Goal: Task Accomplishment & Management: Manage account settings

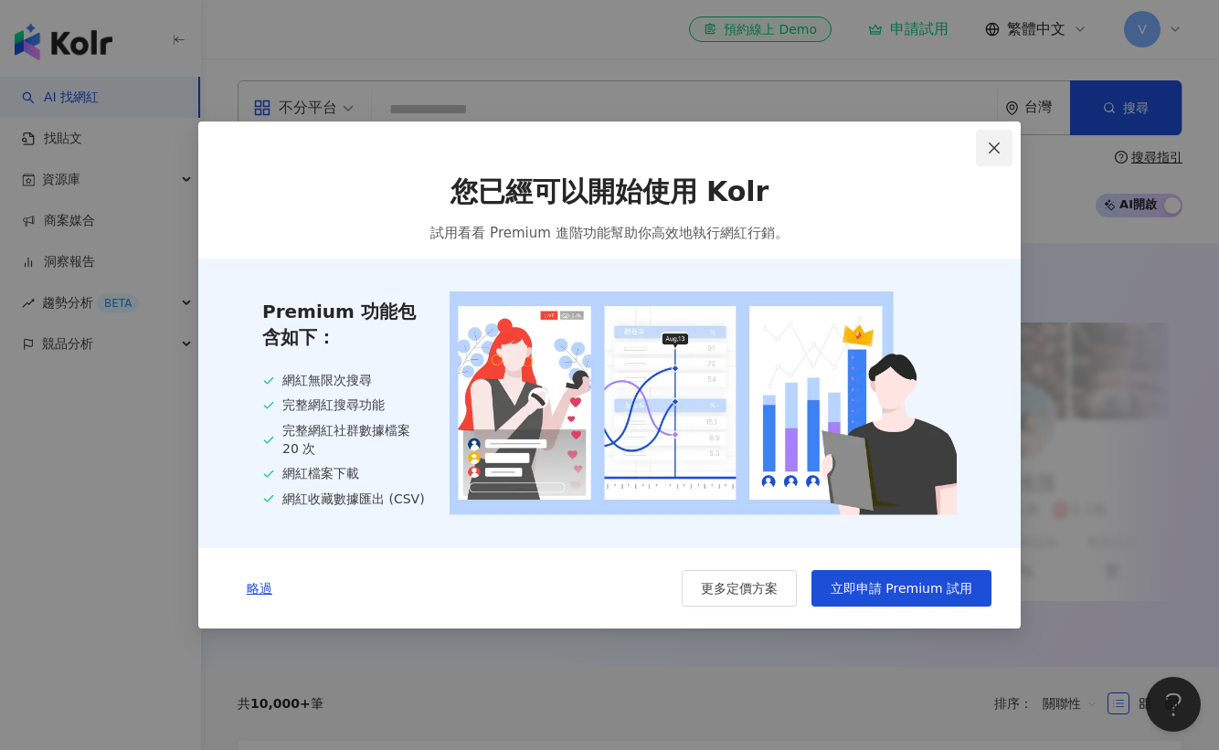
click at [992, 143] on icon "close" at bounding box center [994, 148] width 11 height 11
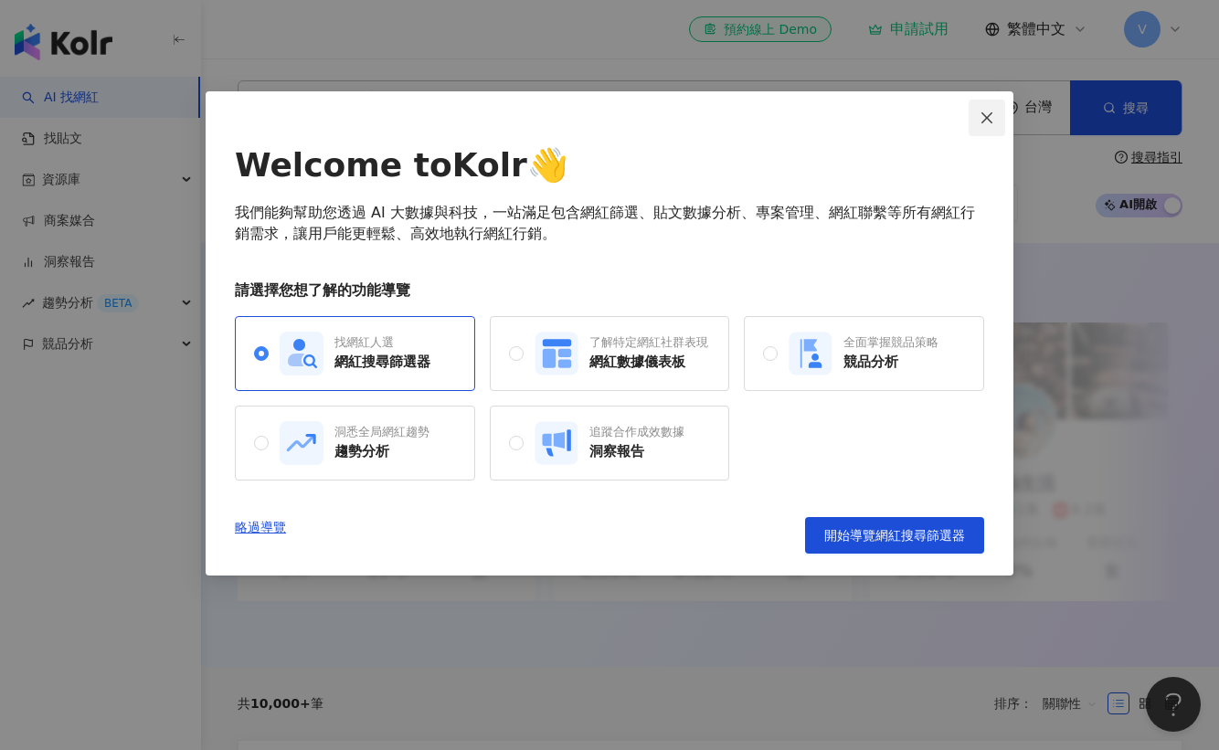
click at [997, 122] on span "Close" at bounding box center [986, 118] width 37 height 15
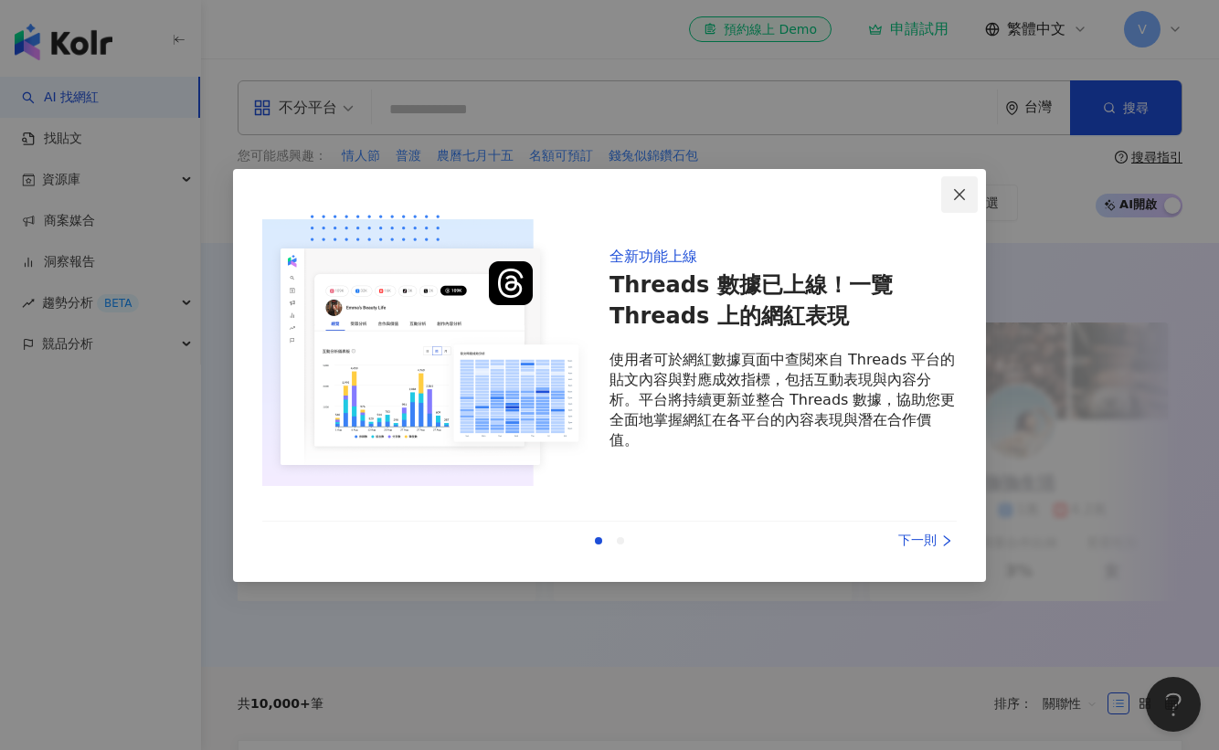
click at [963, 192] on icon "close" at bounding box center [959, 194] width 11 height 11
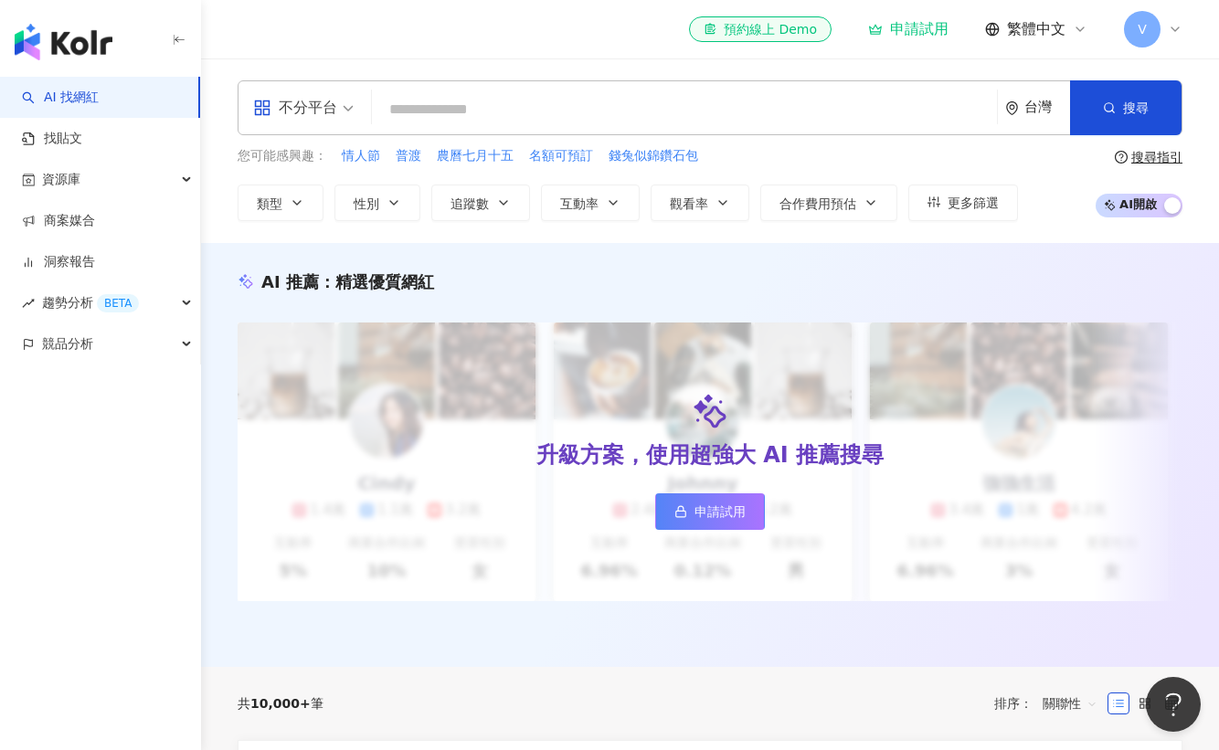
click at [1178, 30] on icon at bounding box center [1175, 29] width 15 height 15
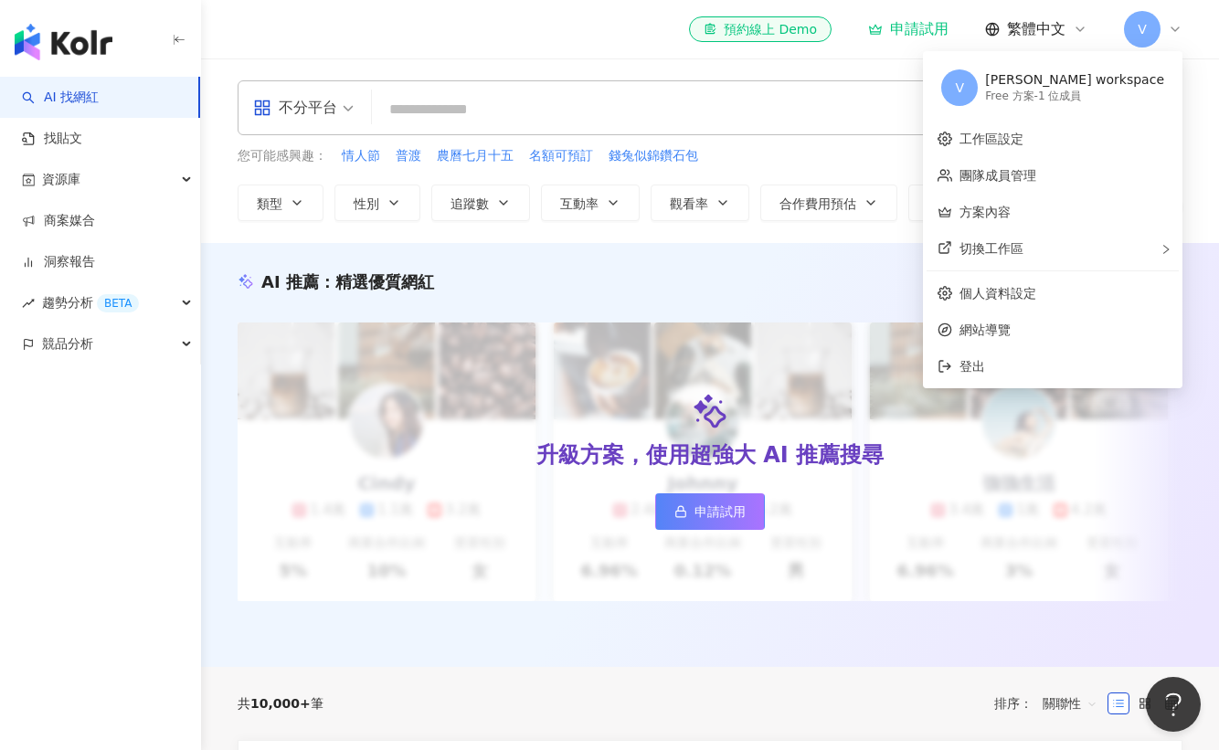
click at [509, 52] on div "el-icon-cs 預約線上 Demo 申請試用 繁體中文 V" at bounding box center [710, 29] width 945 height 58
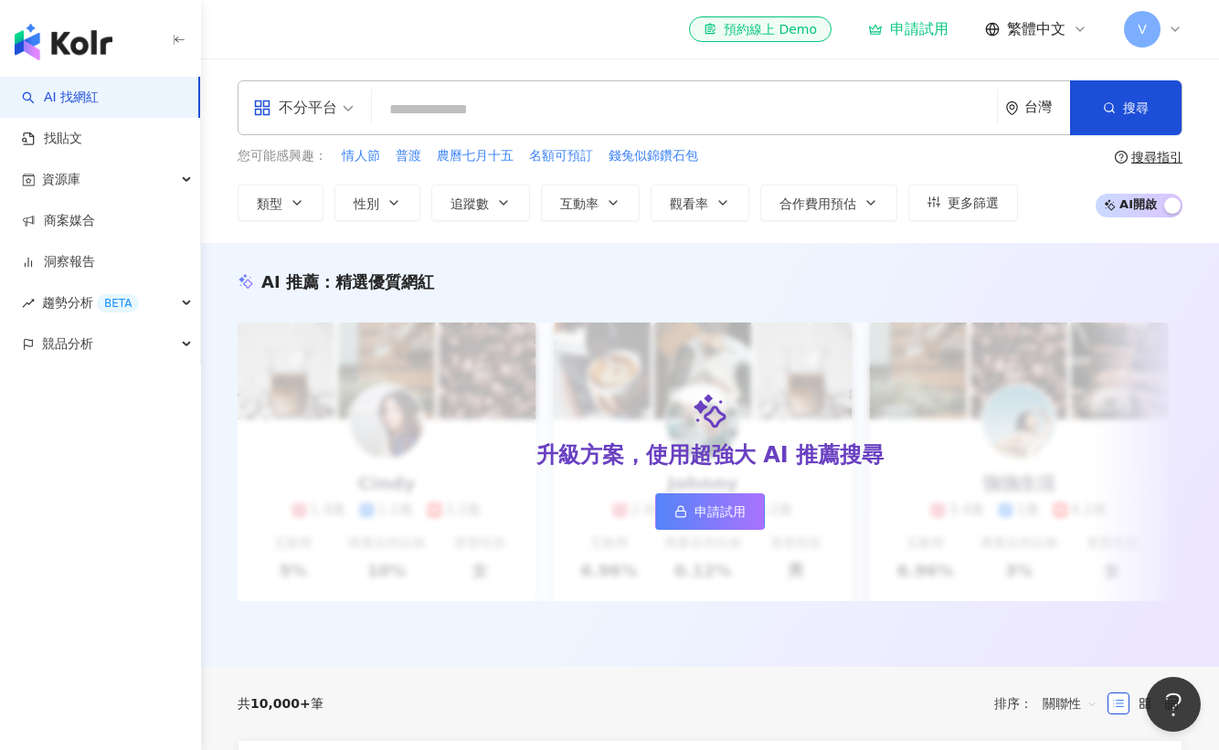
click at [1172, 17] on div "V" at bounding box center [1153, 29] width 58 height 37
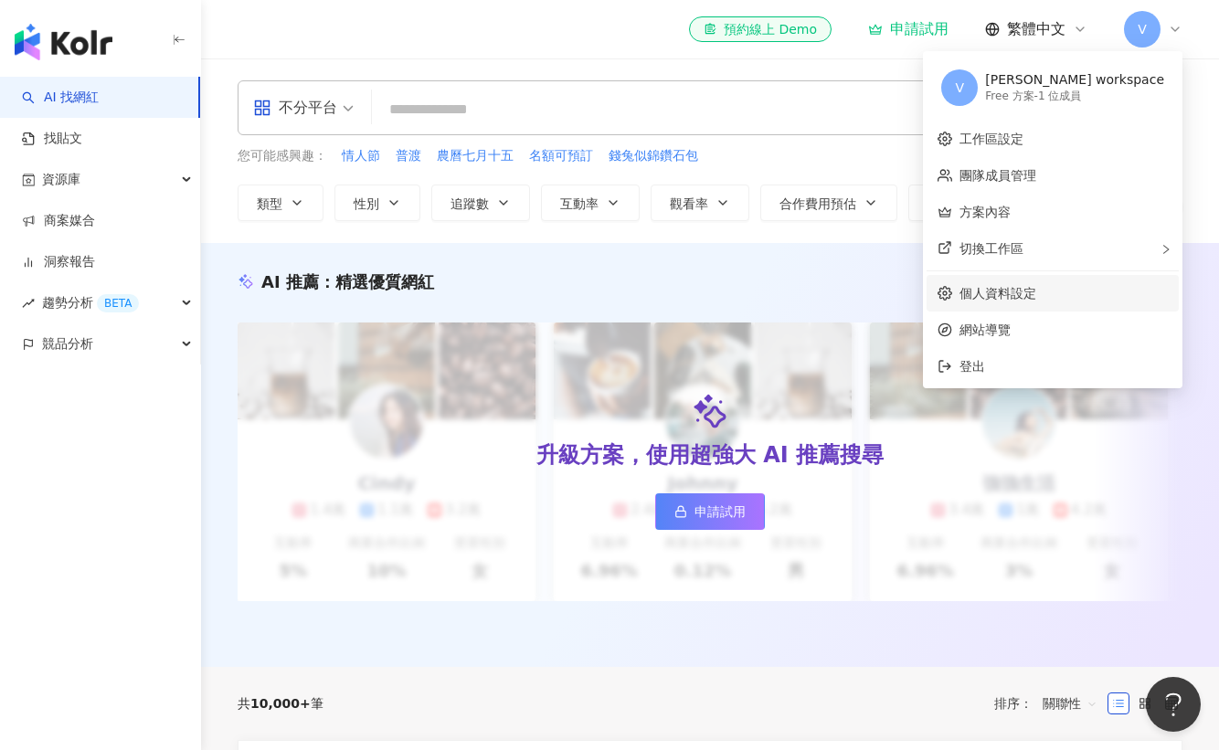
click at [1036, 300] on link "個人資料設定" at bounding box center [997, 293] width 77 height 15
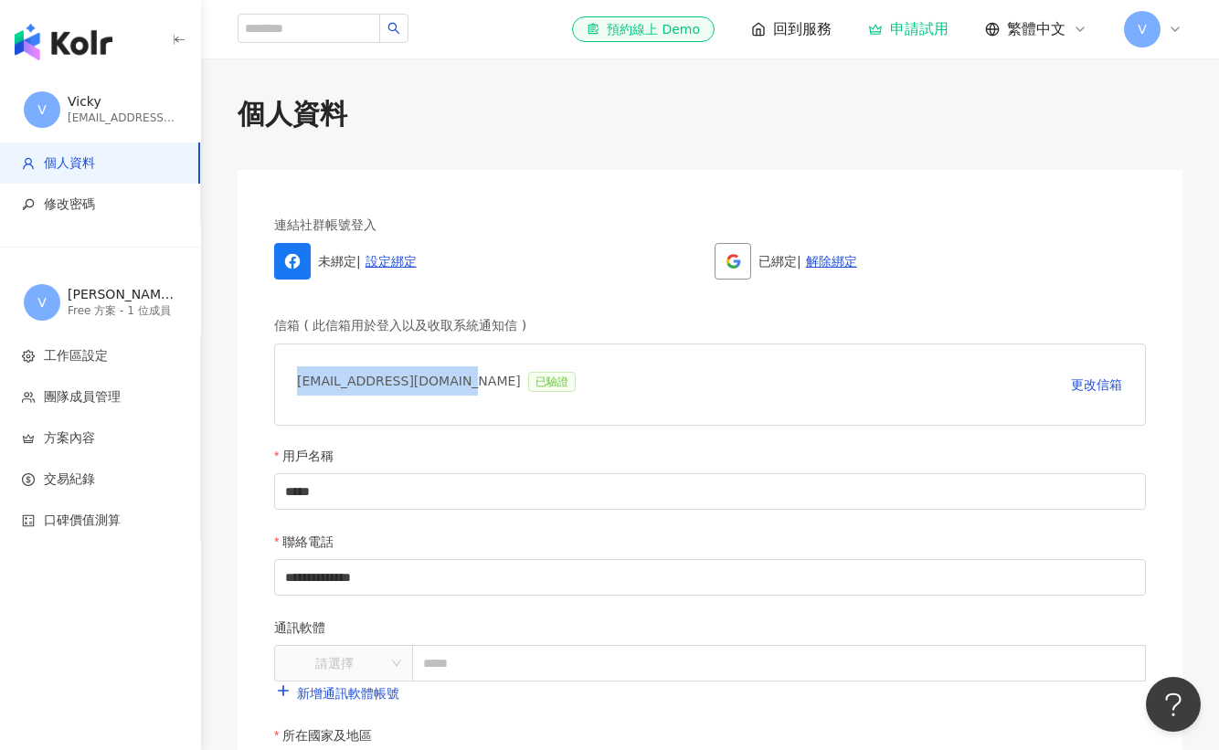
drag, startPoint x: 292, startPoint y: 377, endPoint x: 497, endPoint y: 378, distance: 204.7
click at [451, 378] on div "[EMAIL_ADDRESS][DOMAIN_NAME] 已驗證 更改信箱" at bounding box center [710, 385] width 872 height 82
copy div "[EMAIL_ADDRESS][DOMAIN_NAME]"
click at [961, 142] on div "**********" at bounding box center [710, 712] width 1018 height 1235
